Goal: Contribute content

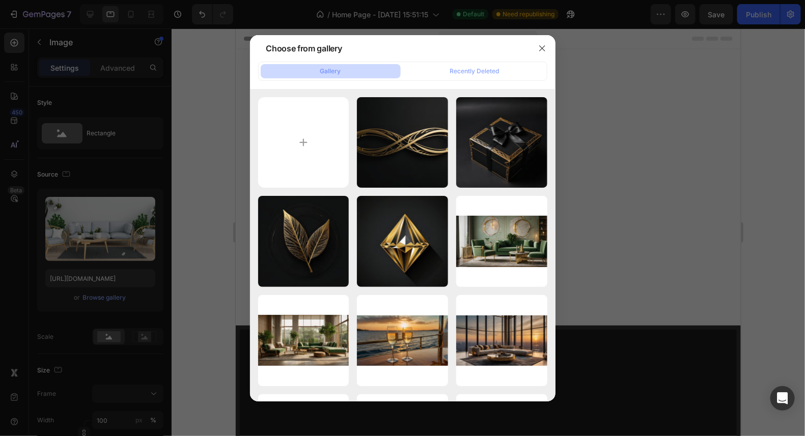
scroll to position [5710, 0]
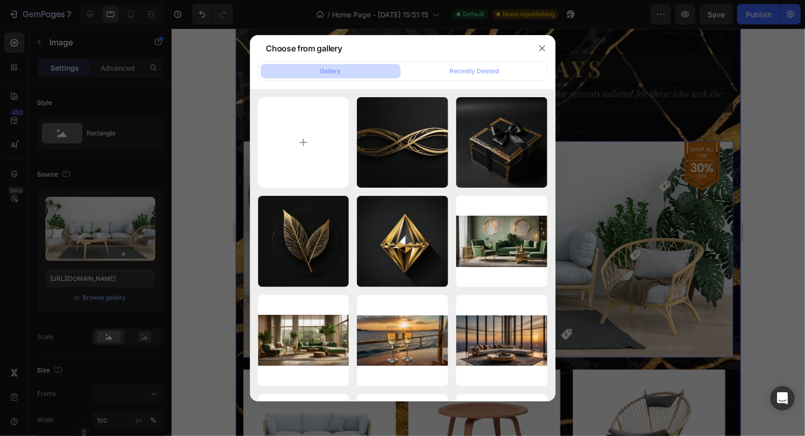
type input "C:\fakepath\Leonardo_Kino_XL_Ultraluxury_overwater_villa_in_the_Maldives_c_3.jpg"
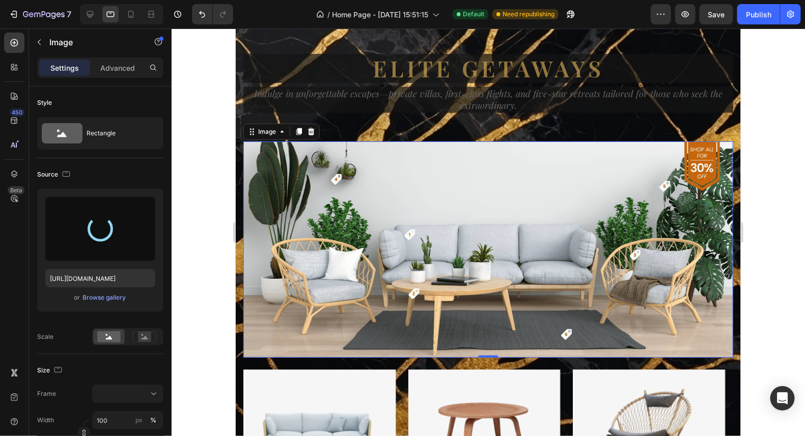
type input "[URL][DOMAIN_NAME]"
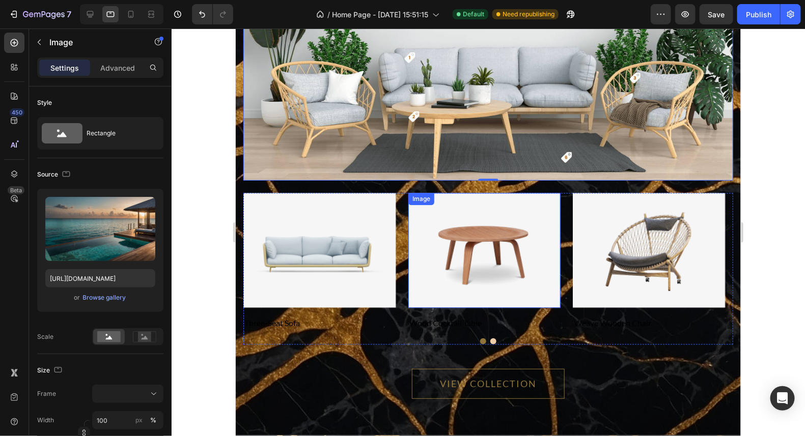
scroll to position [5913, 0]
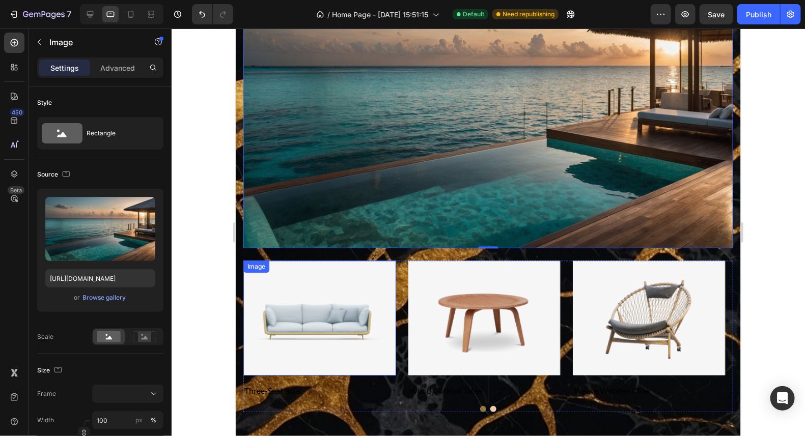
click at [322, 320] on img at bounding box center [319, 317] width 153 height 115
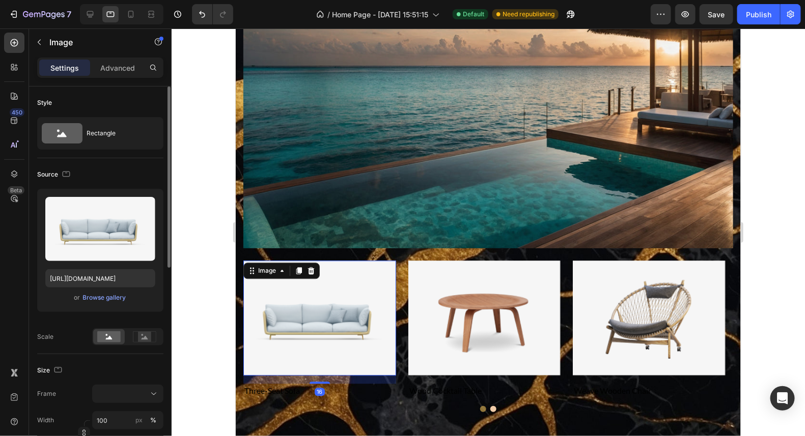
click at [102, 292] on div "or Browse gallery" at bounding box center [100, 298] width 110 height 12
click at [96, 296] on div "Browse gallery" at bounding box center [104, 297] width 43 height 9
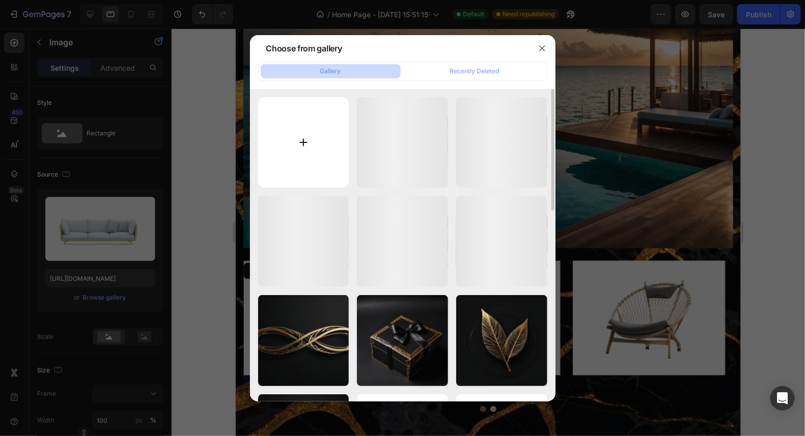
click at [306, 147] on input "file" at bounding box center [303, 142] width 91 height 91
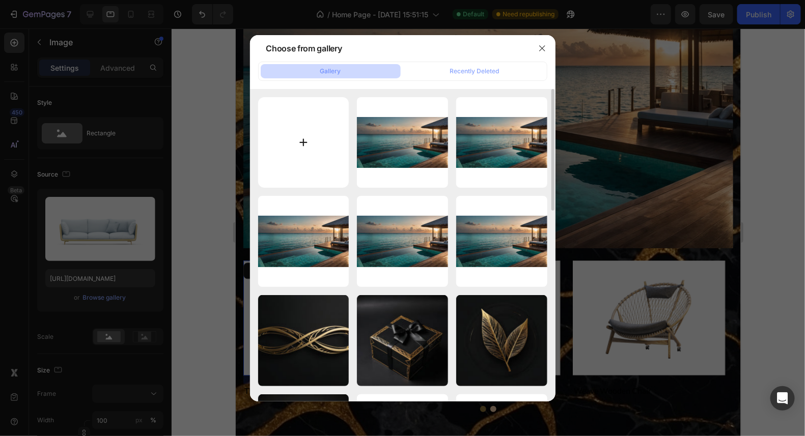
type input "C:\fakepath\Leonardo_Kino_XL_Firstclass_airplane_suite_private_cabin_with_3.jpg"
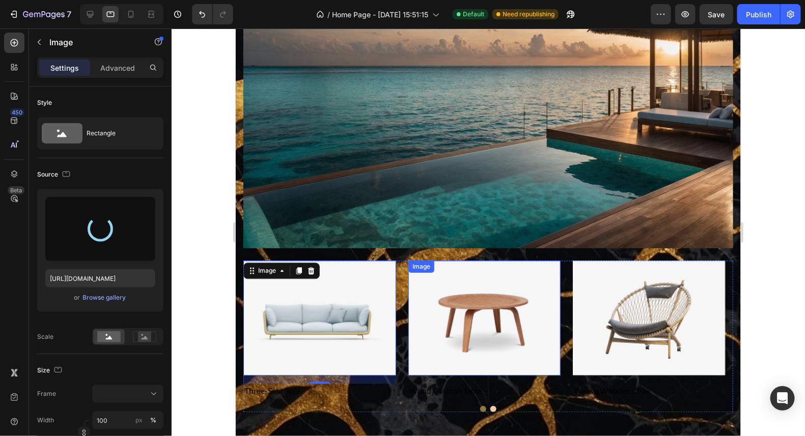
type input "[URL][DOMAIN_NAME]"
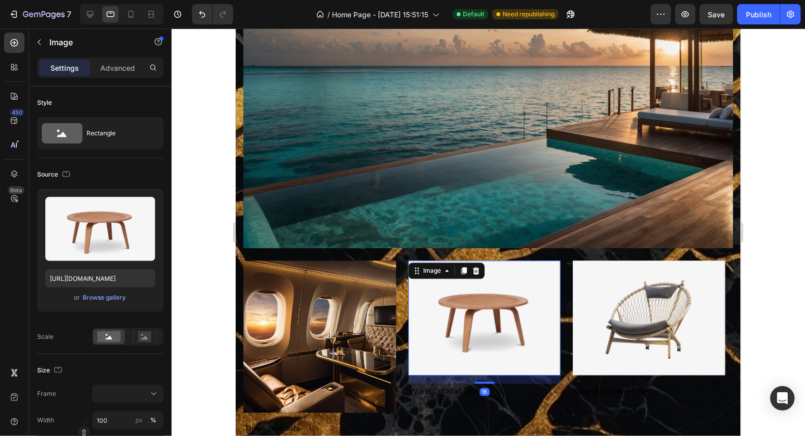
click at [479, 320] on img at bounding box center [484, 317] width 153 height 115
click at [104, 295] on div "Browse gallery" at bounding box center [104, 297] width 43 height 9
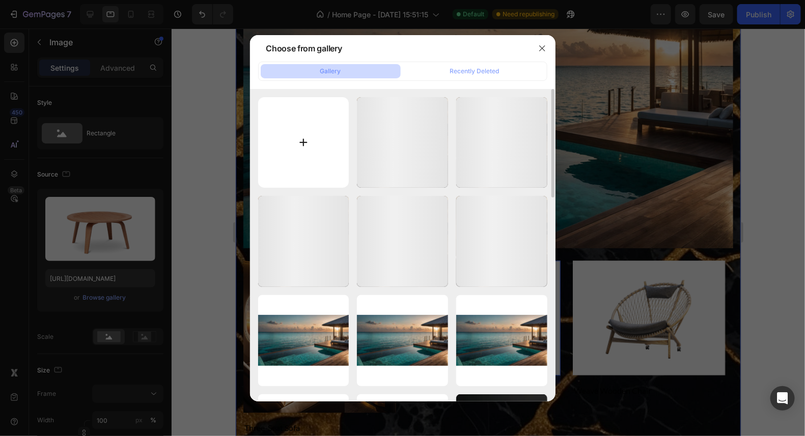
click at [307, 136] on input "file" at bounding box center [303, 142] width 91 height 91
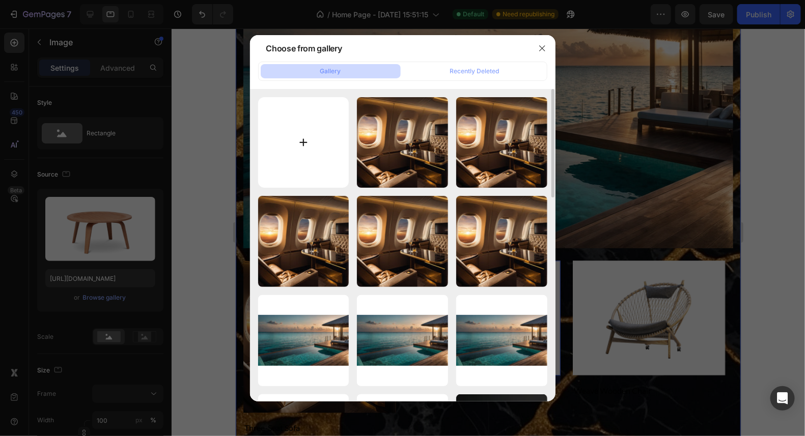
type input "C:\fakepath\Leonardo_Kino_XL_Aerial_view_of_an_ultraluxury_superyacht_anch_2.jpg"
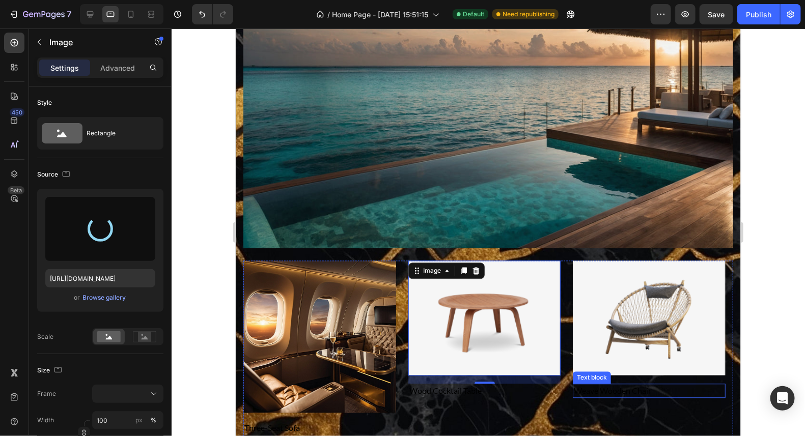
type input "[URL][DOMAIN_NAME]"
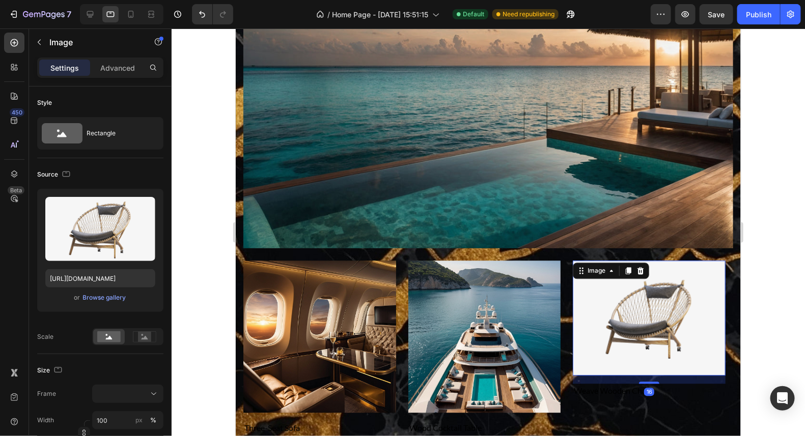
click at [669, 343] on img at bounding box center [648, 317] width 153 height 115
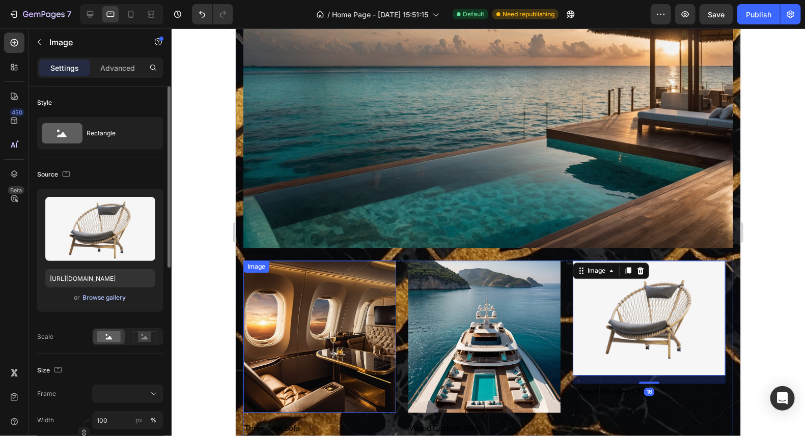
click at [101, 295] on div "Browse gallery" at bounding box center [104, 297] width 43 height 9
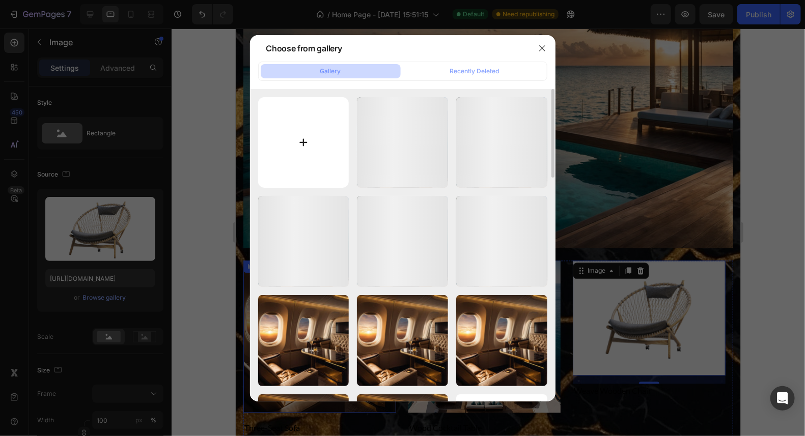
click at [314, 142] on input "file" at bounding box center [303, 142] width 91 height 91
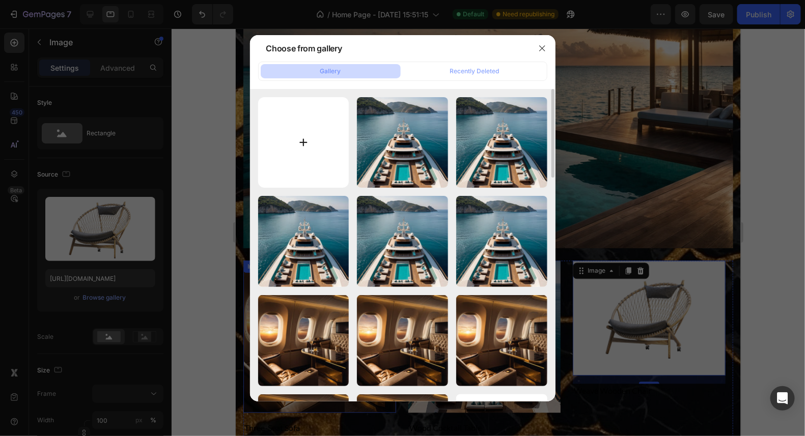
type input "C:\fakepath\Leonardo_Kino_XL_Exclusive_alpine_chalet_with_panoramic_glass_1.jpg"
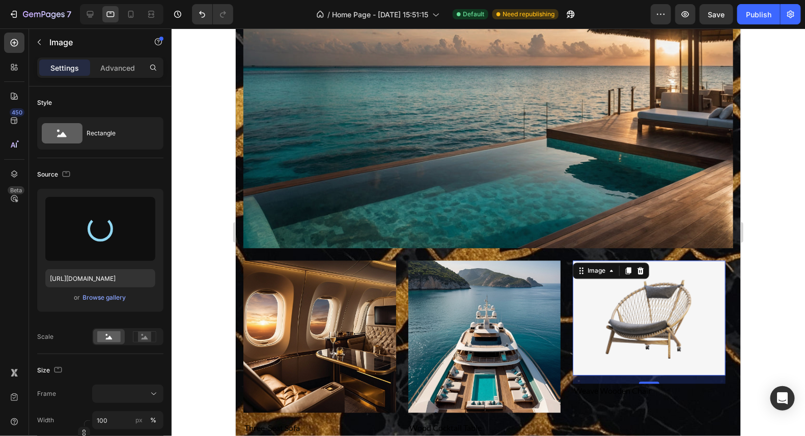
type input "[URL][DOMAIN_NAME]"
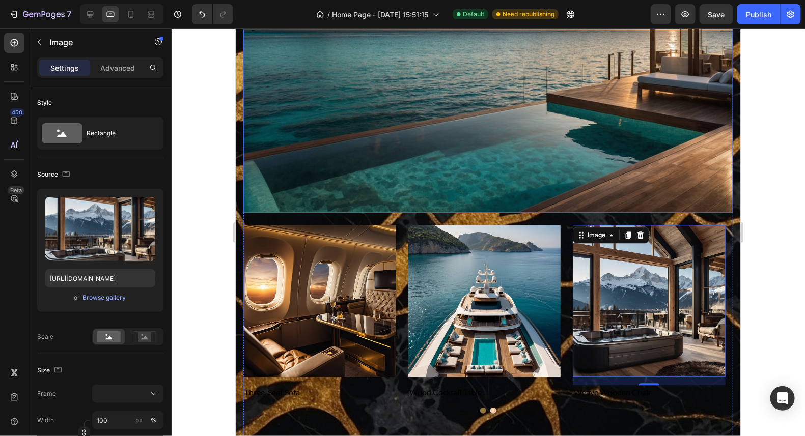
scroll to position [5964, 0]
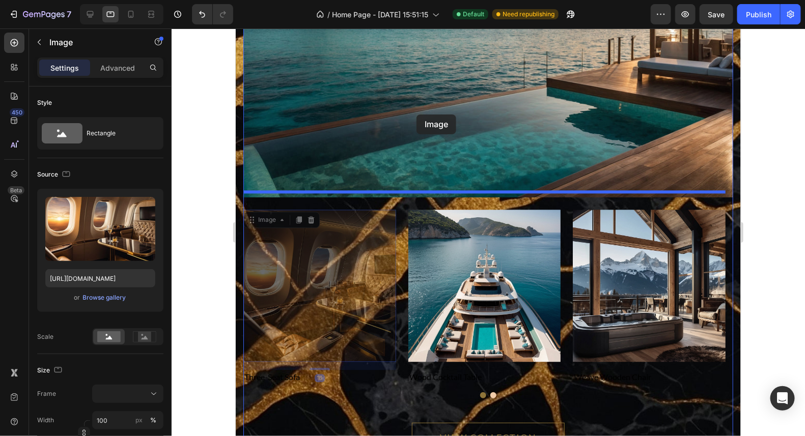
drag, startPoint x: 352, startPoint y: 258, endPoint x: 416, endPoint y: 114, distance: 157.7
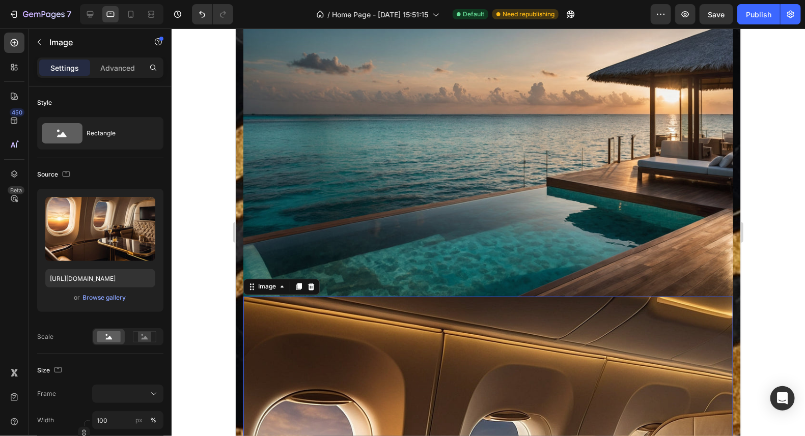
scroll to position [5863, 0]
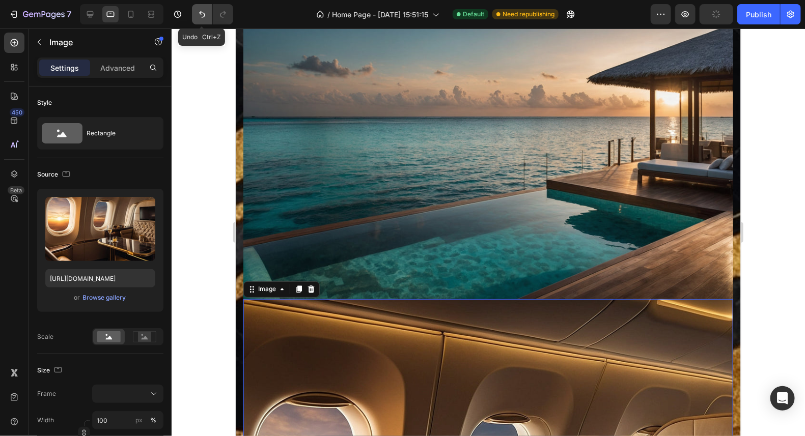
click at [196, 12] on button "Undo/Redo" at bounding box center [202, 14] width 20 height 20
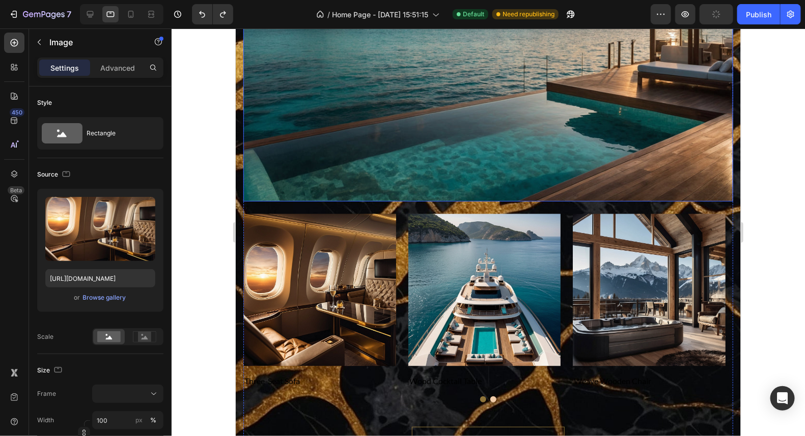
scroll to position [5964, 0]
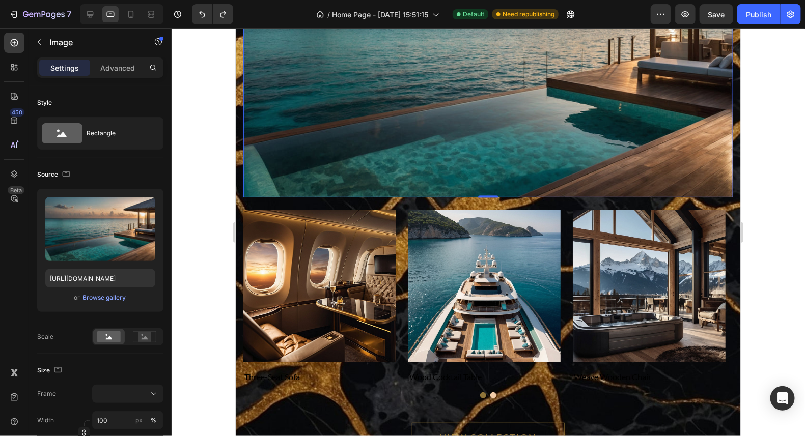
click at [500, 121] on img at bounding box center [488, 59] width 490 height 275
click at [96, 295] on div "Browse gallery" at bounding box center [104, 297] width 43 height 9
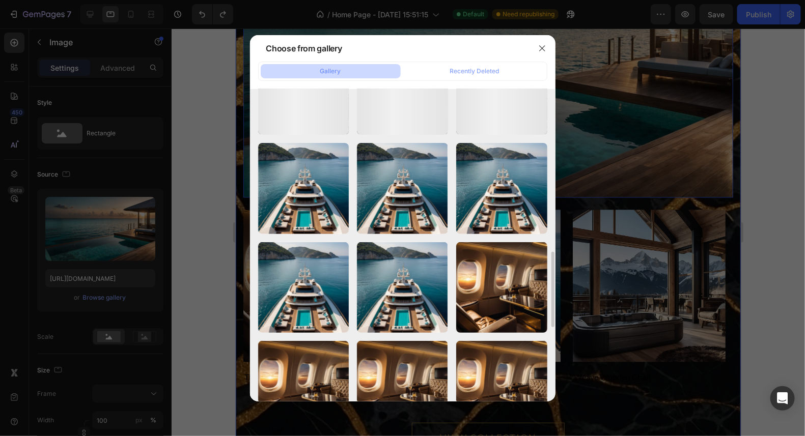
scroll to position [254, 0]
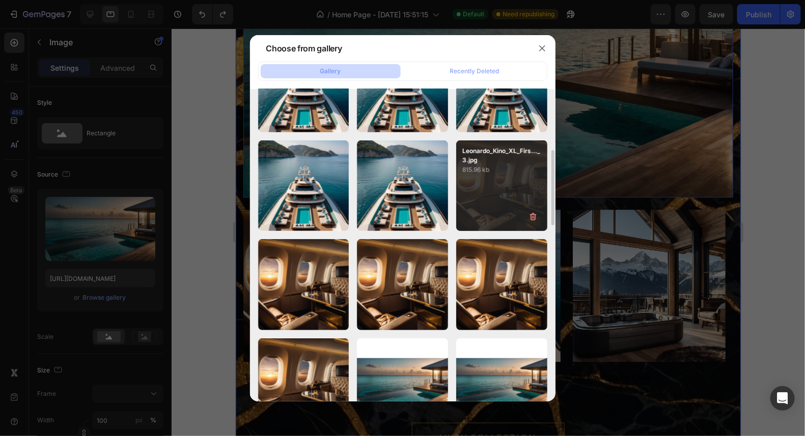
click at [494, 185] on div "Leonardo_Kino_XL_Firs..._3.jpg 815.96 kb" at bounding box center [501, 186] width 91 height 91
type input "[URL][DOMAIN_NAME]"
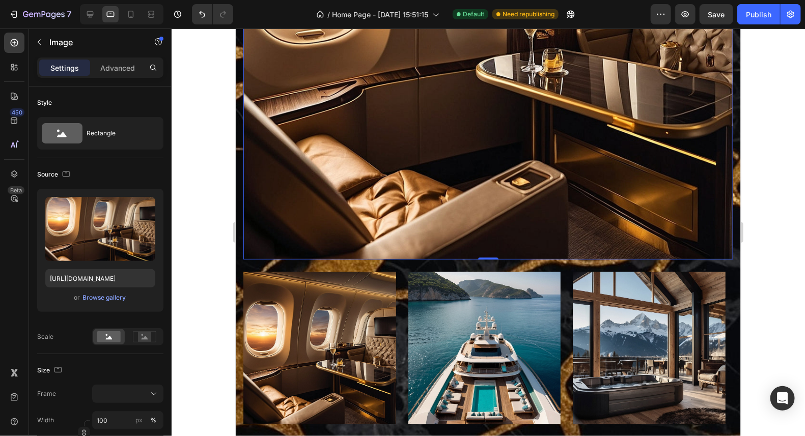
scroll to position [6219, 0]
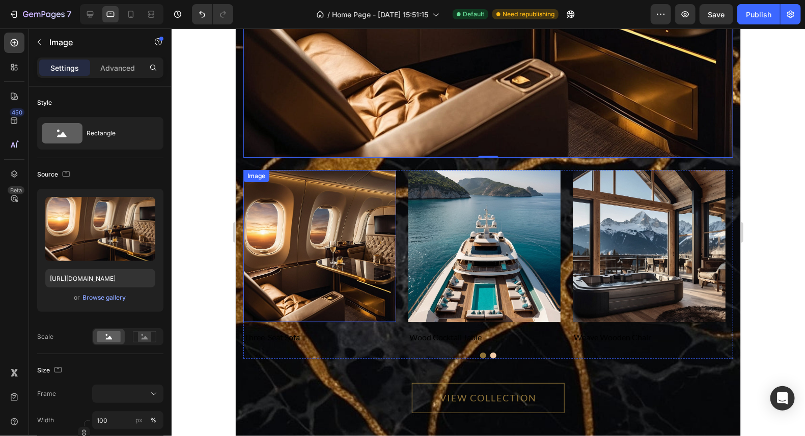
click at [303, 245] on img at bounding box center [319, 246] width 153 height 153
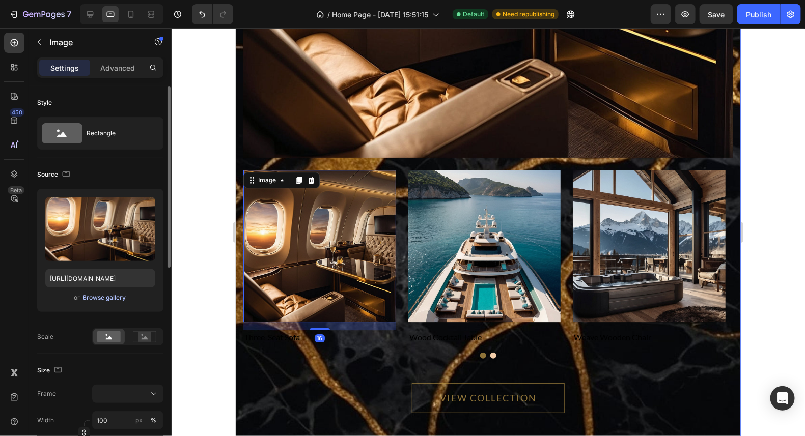
click at [107, 296] on div "Browse gallery" at bounding box center [104, 297] width 43 height 9
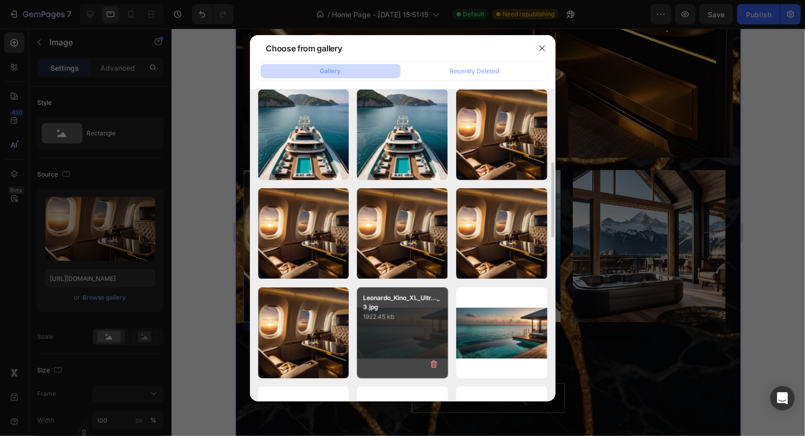
scroll to position [356, 0]
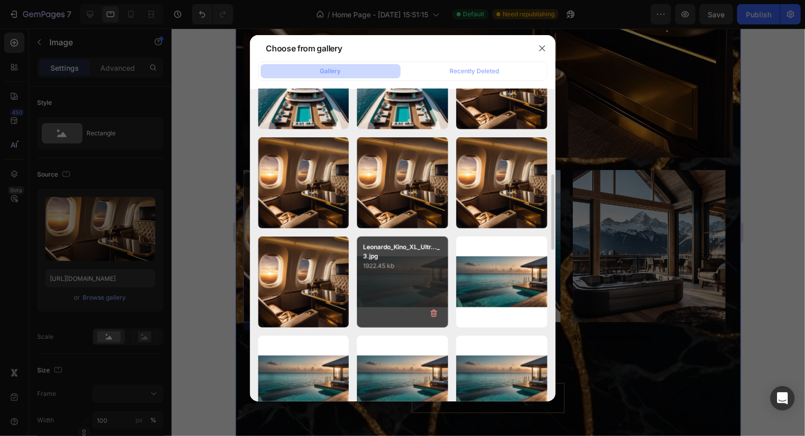
click at [420, 268] on p "1922.45 kb" at bounding box center [402, 266] width 79 height 10
type input "[URL][DOMAIN_NAME]"
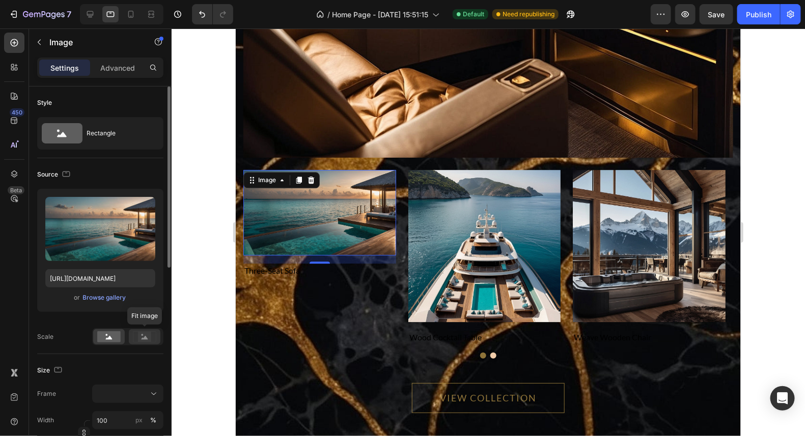
click at [151, 332] on icon at bounding box center [144, 336] width 23 height 11
click at [119, 339] on rect at bounding box center [108, 336] width 23 height 11
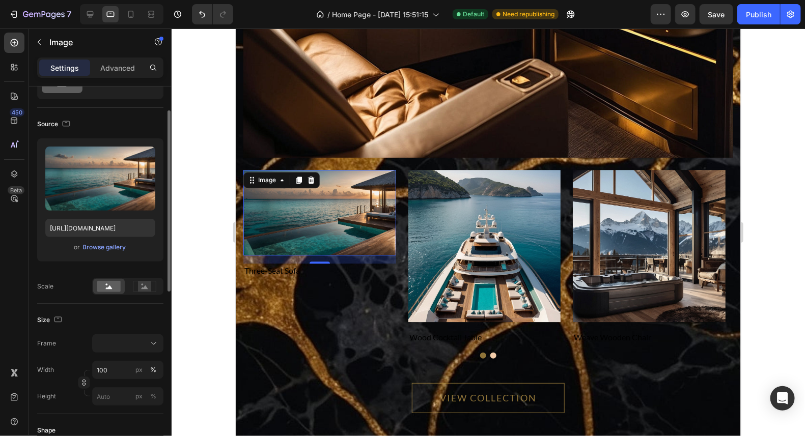
scroll to position [152, 0]
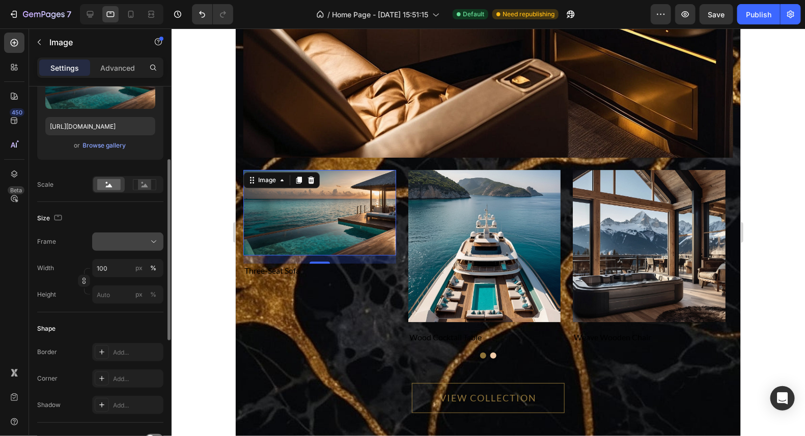
click at [128, 245] on div at bounding box center [128, 242] width 62 height 10
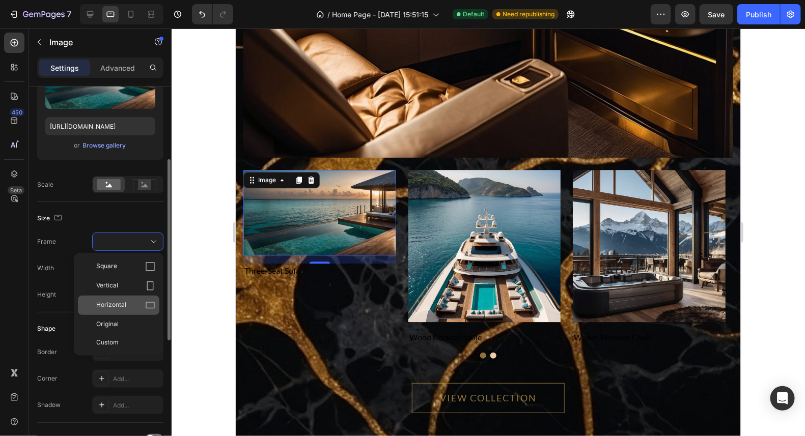
click at [145, 300] on icon at bounding box center [150, 305] width 10 height 10
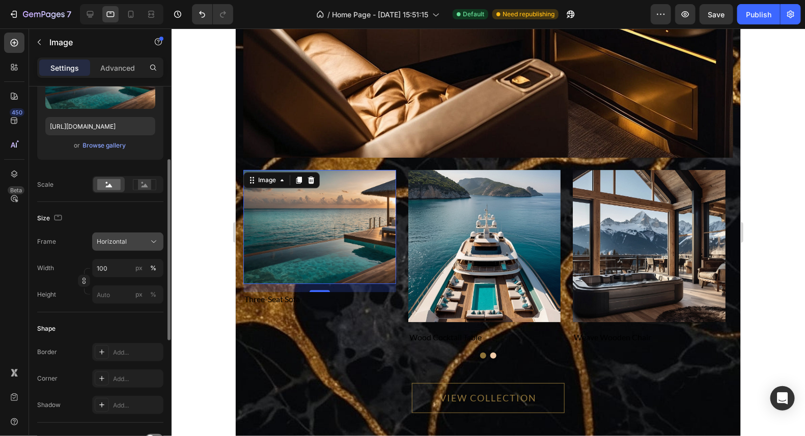
click at [142, 237] on div "Horizontal" at bounding box center [122, 241] width 50 height 9
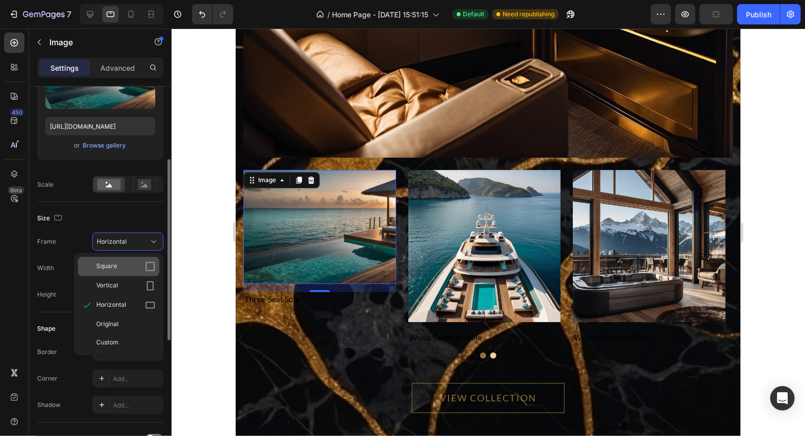
click at [134, 269] on div "Square" at bounding box center [125, 267] width 59 height 10
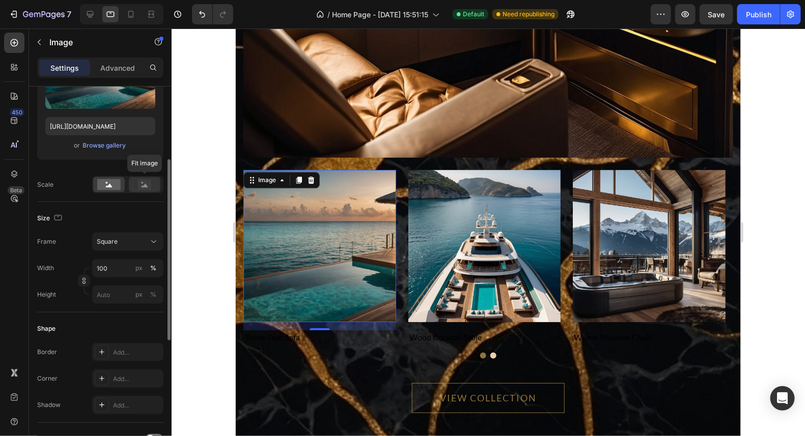
click at [140, 188] on rect at bounding box center [144, 185] width 13 height 10
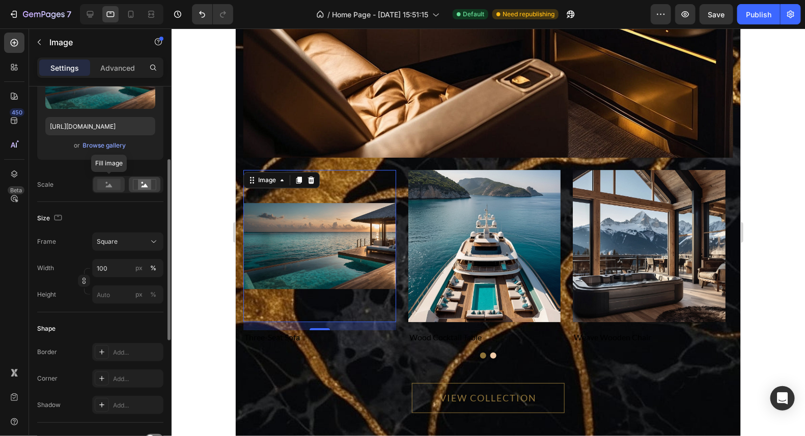
click at [112, 181] on rect at bounding box center [108, 184] width 23 height 11
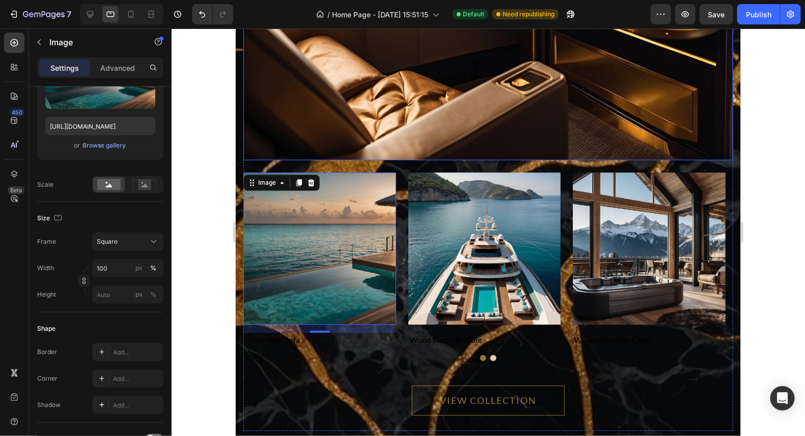
scroll to position [6219, 0]
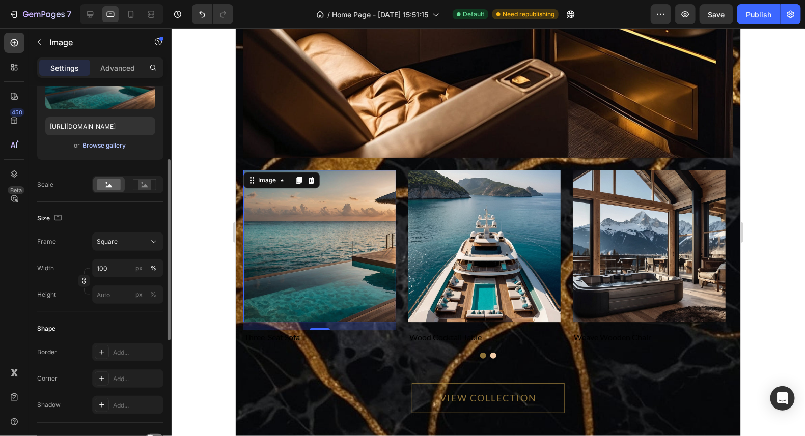
click at [102, 143] on div "Browse gallery" at bounding box center [104, 145] width 43 height 9
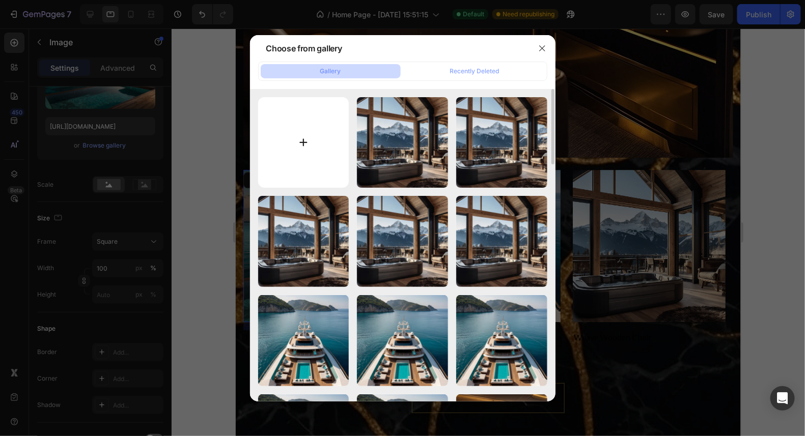
click at [302, 143] on input "file" at bounding box center [303, 142] width 91 height 91
type input "C:\fakepath\Leonardo_Kino_XL_Ultraluxury_overwater_villa_in_the_Maldives_c_0.jpg"
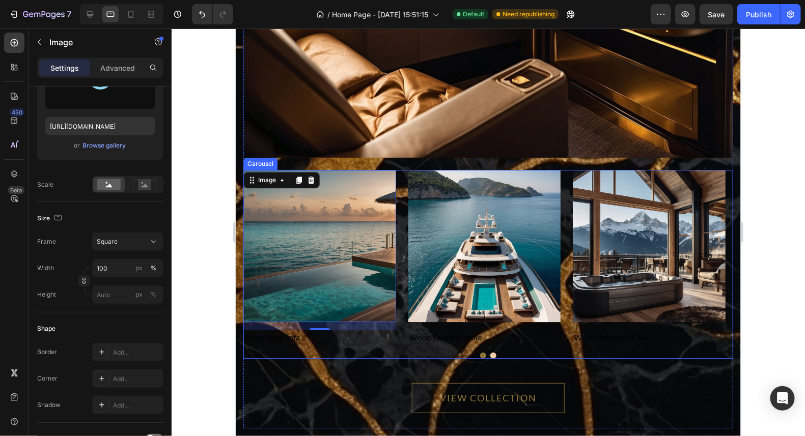
type input "[URL][DOMAIN_NAME]"
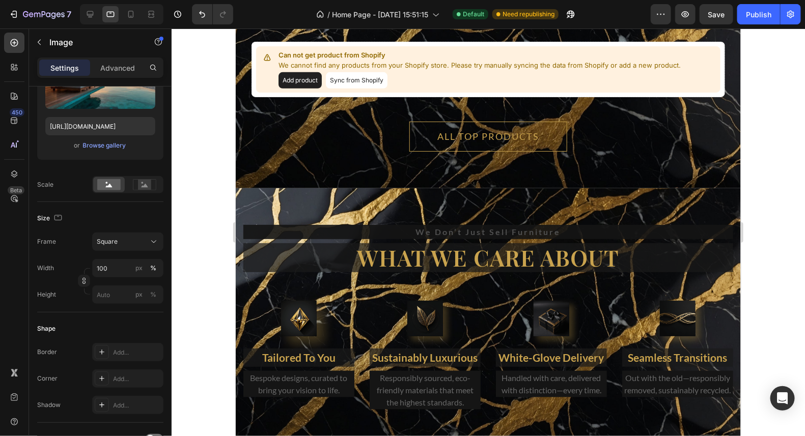
scroll to position [5368, 0]
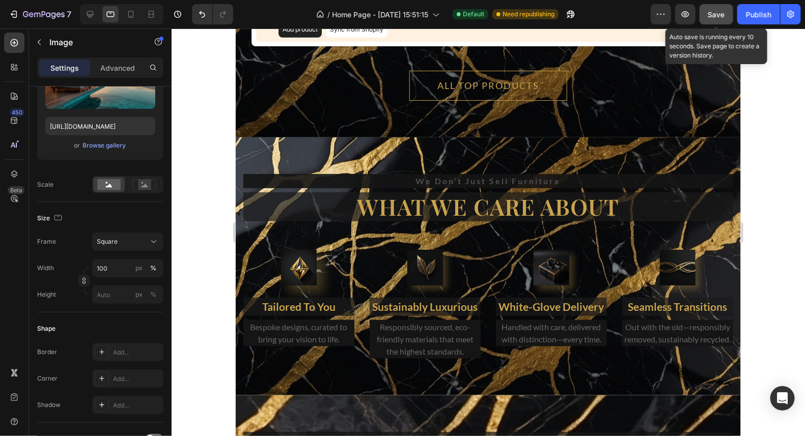
click at [716, 14] on span "Save" at bounding box center [716, 14] width 17 height 9
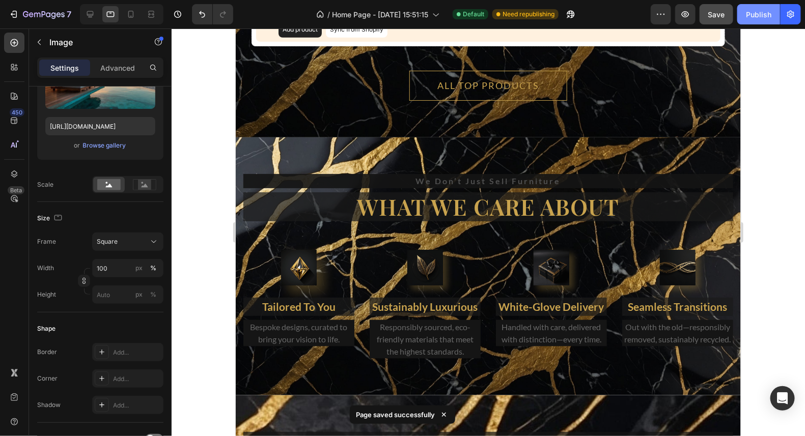
click at [765, 13] on div "Publish" at bounding box center [758, 14] width 25 height 11
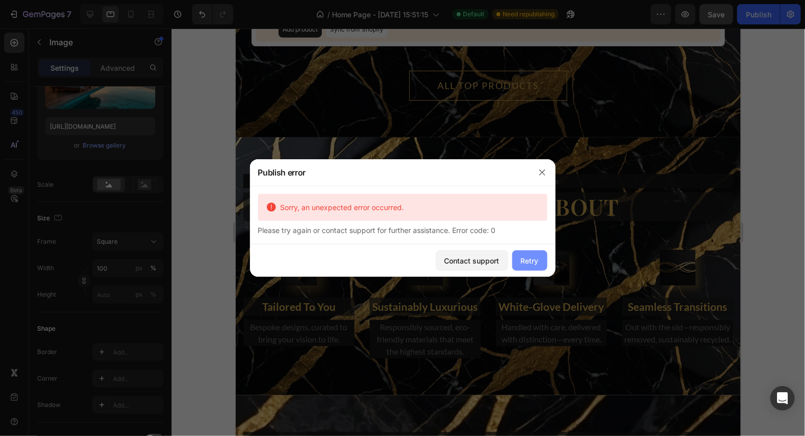
click at [528, 262] on div "Retry" at bounding box center [530, 261] width 18 height 11
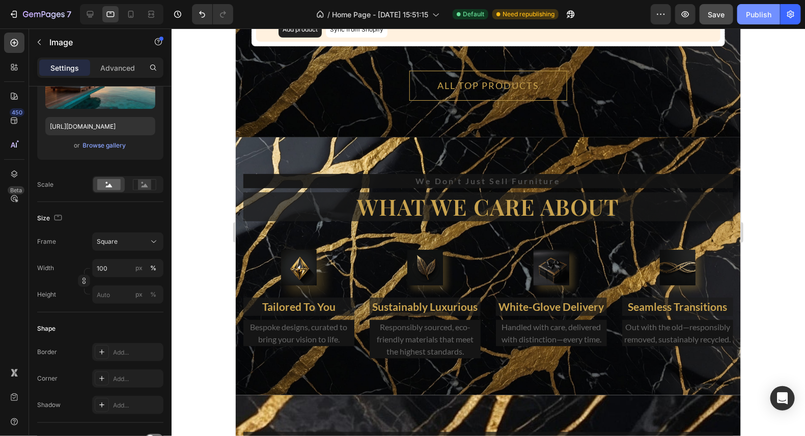
click at [765, 14] on div "Publish" at bounding box center [758, 14] width 25 height 11
click at [296, 271] on img at bounding box center [299, 267] width 36 height 36
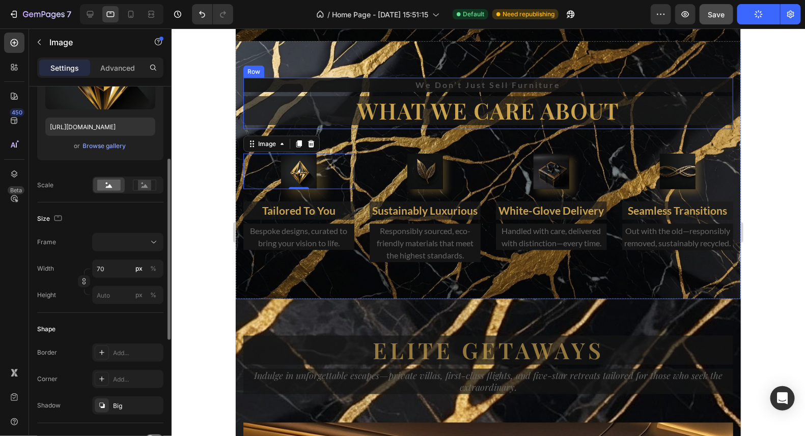
scroll to position [5470, 0]
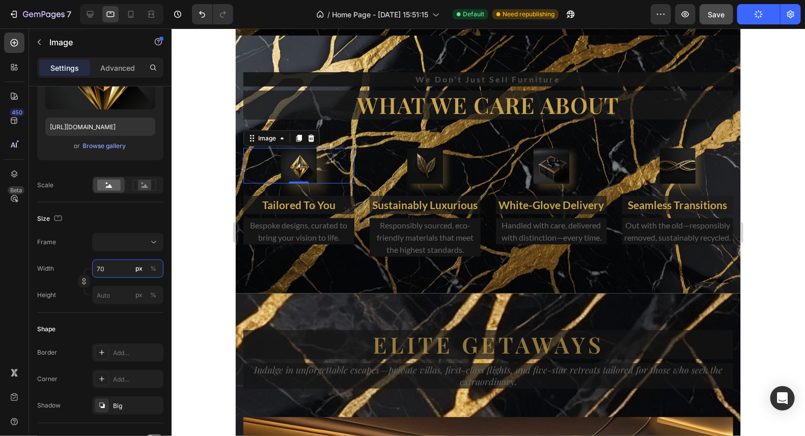
click at [116, 266] on input "70" at bounding box center [127, 269] width 71 height 18
click at [113, 294] on p "Full 100%" at bounding box center [125, 292] width 59 height 9
type input "100"
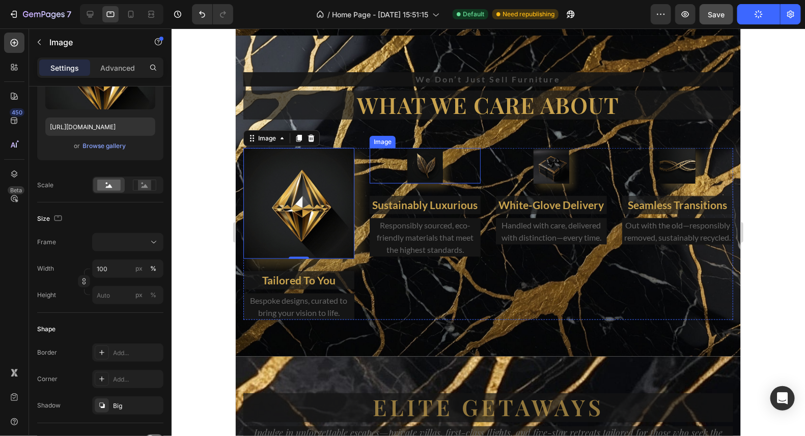
click at [420, 167] on img at bounding box center [425, 166] width 36 height 36
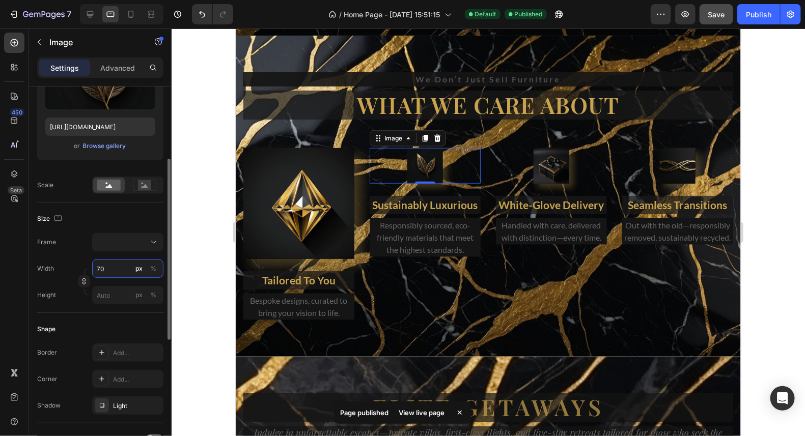
click at [127, 270] on input "70" at bounding box center [127, 269] width 71 height 18
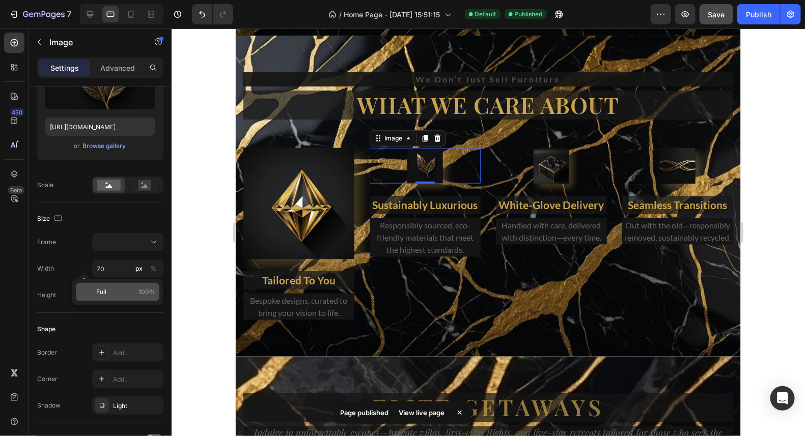
click at [116, 295] on p "Full 100%" at bounding box center [125, 292] width 59 height 9
type input "100"
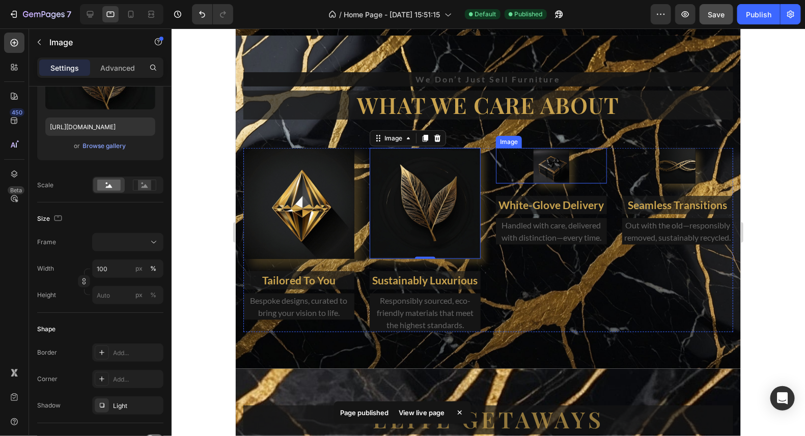
click at [543, 167] on img at bounding box center [551, 166] width 36 height 36
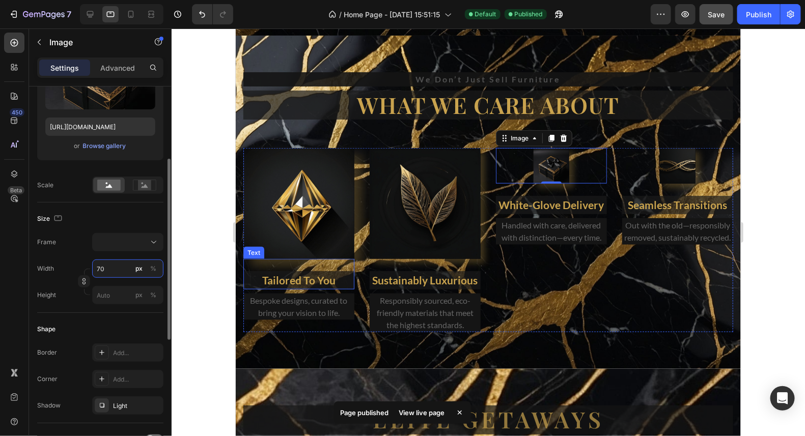
click at [123, 269] on input "70" at bounding box center [127, 269] width 71 height 18
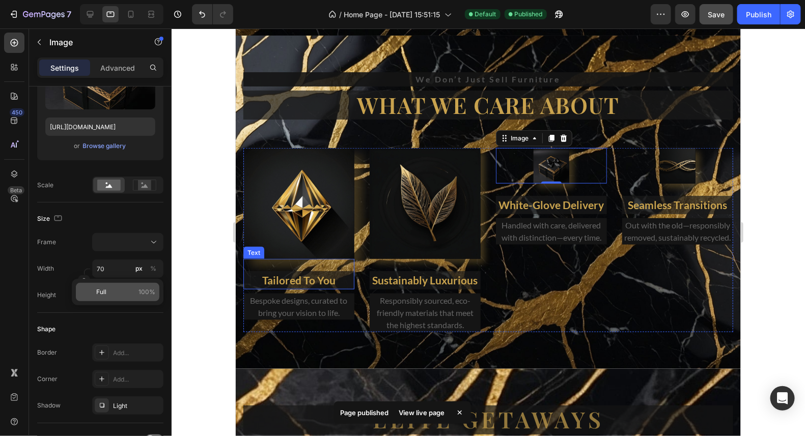
click at [110, 293] on p "Full 100%" at bounding box center [125, 292] width 59 height 9
type input "100"
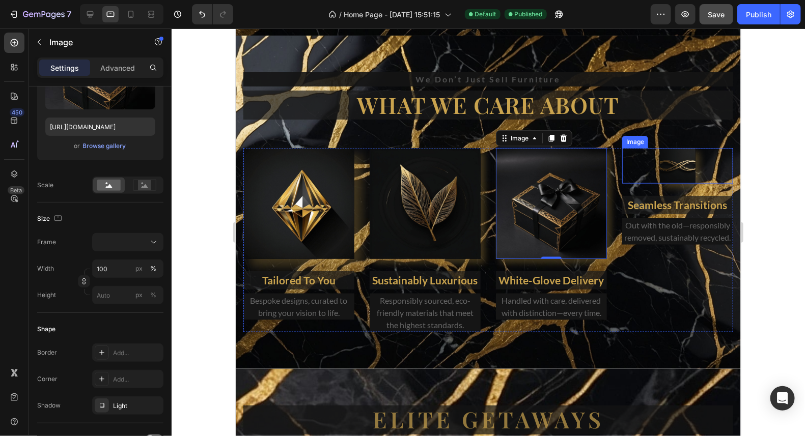
click at [668, 174] on img at bounding box center [677, 166] width 36 height 36
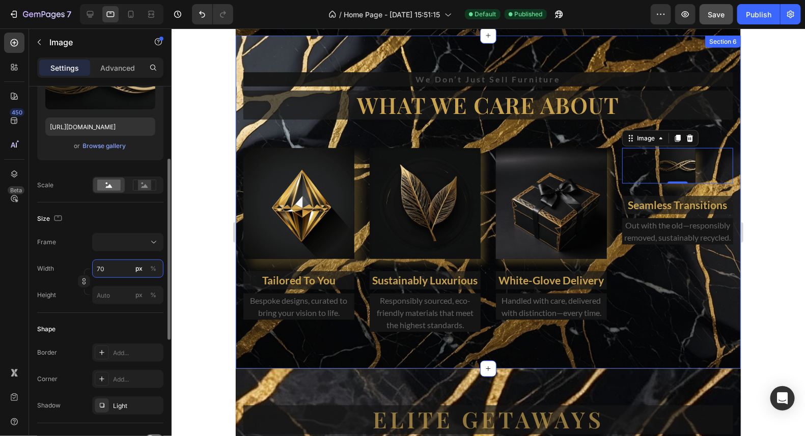
click at [122, 271] on input "70" at bounding box center [127, 269] width 71 height 18
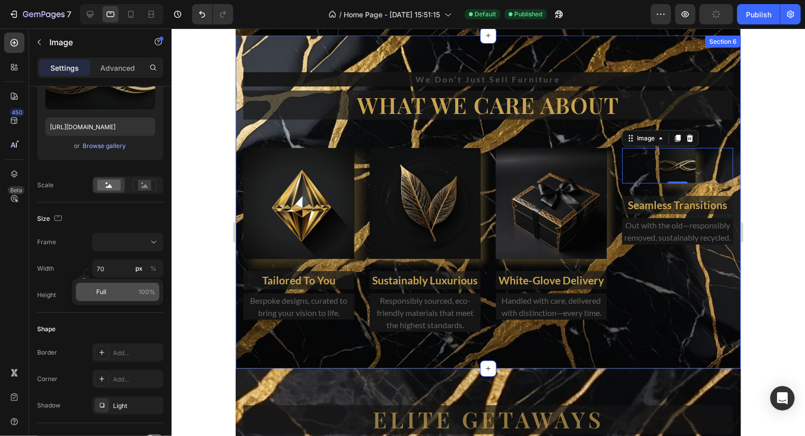
click at [113, 294] on p "Full 100%" at bounding box center [125, 292] width 59 height 9
type input "100"
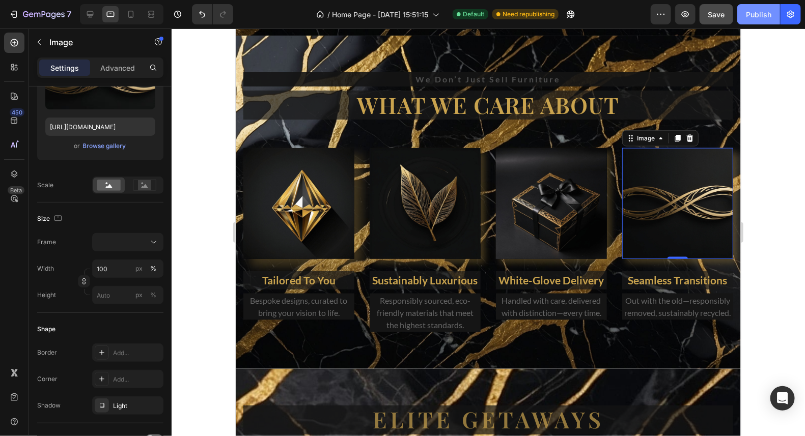
click at [759, 16] on div "Publish" at bounding box center [758, 14] width 25 height 11
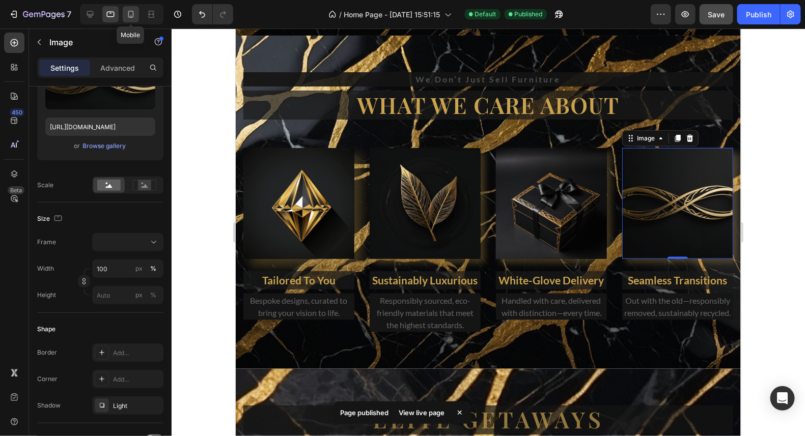
click at [135, 18] on icon at bounding box center [131, 14] width 10 height 10
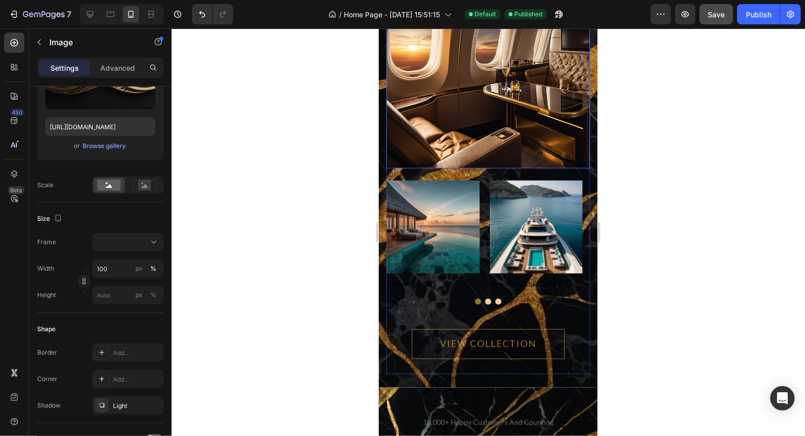
scroll to position [5871, 0]
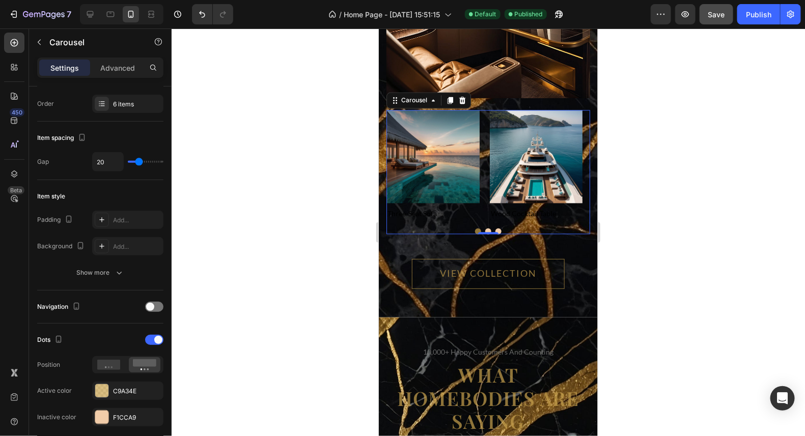
click at [485, 228] on button "Dot" at bounding box center [488, 231] width 6 height 6
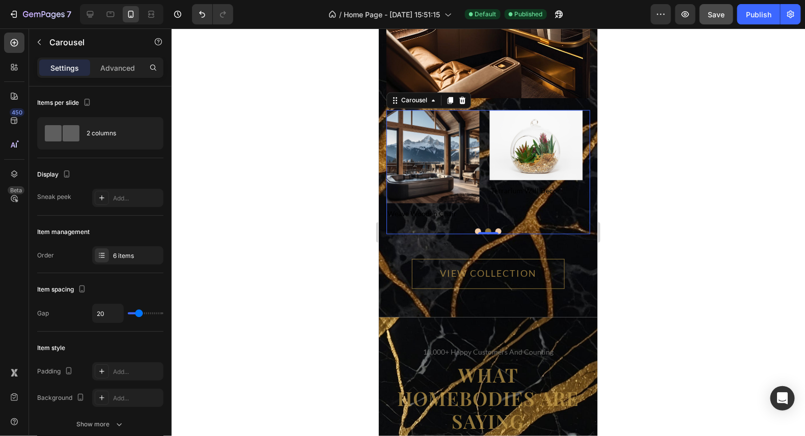
click at [475, 228] on button "Dot" at bounding box center [478, 231] width 6 height 6
